Goal: Task Accomplishment & Management: Manage account settings

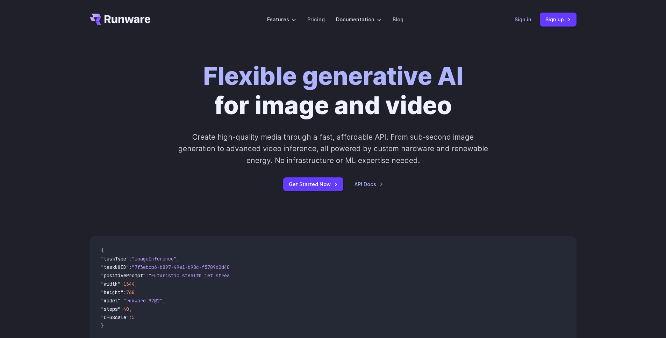
click at [523, 19] on link "Sign in" at bounding box center [523, 19] width 17 height 8
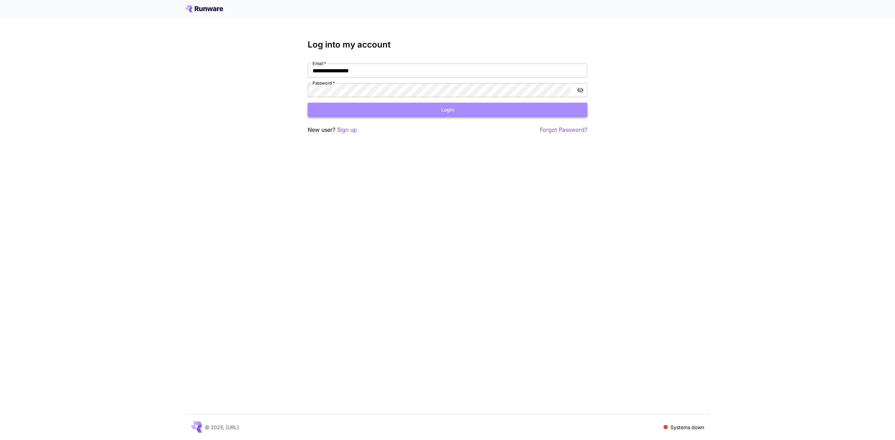
click at [447, 110] on button "Login" at bounding box center [448, 110] width 280 height 14
